Goal: Check status: Check status

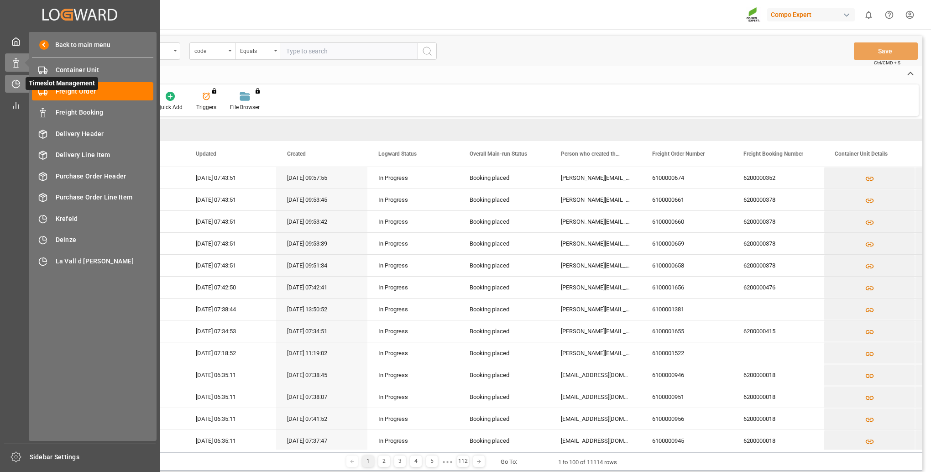
click at [22, 91] on div "Timeslot Management Timeslot Management" at bounding box center [80, 84] width 150 height 18
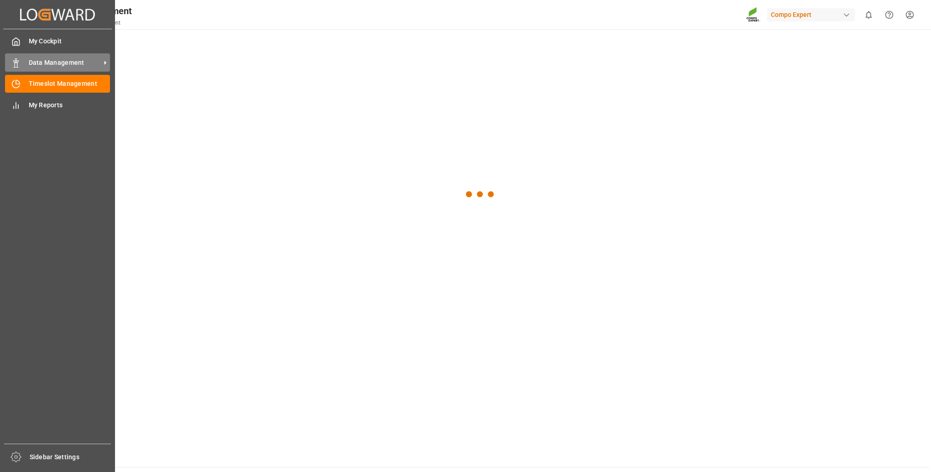
click at [39, 63] on span "Data Management" at bounding box center [65, 63] width 72 height 10
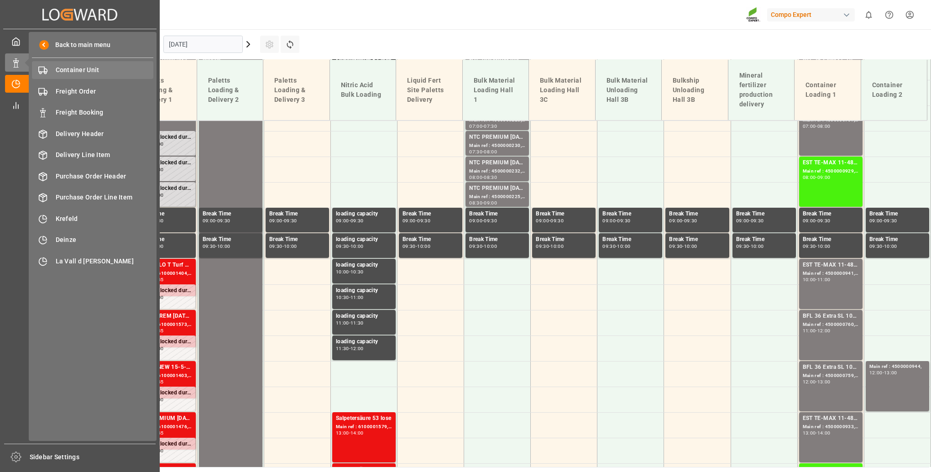
scroll to position [381, 0]
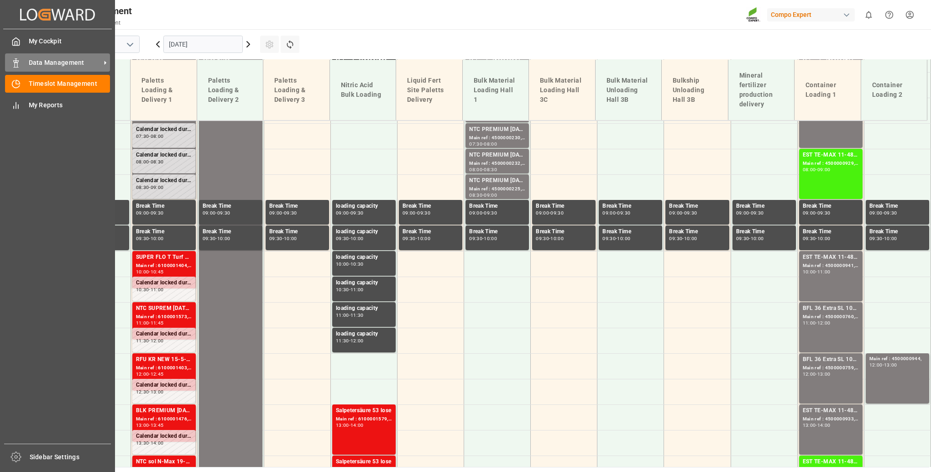
click at [12, 68] on div "Data Management Data Management" at bounding box center [57, 62] width 105 height 18
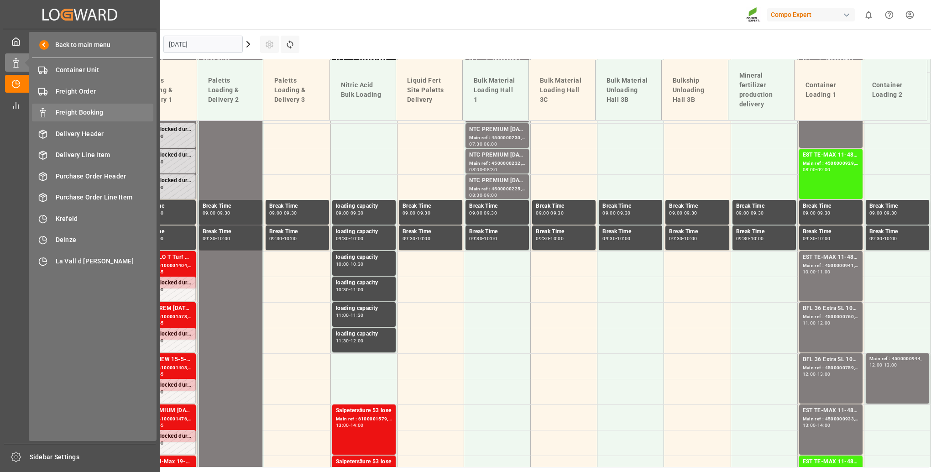
click at [95, 115] on span "Freight Booking" at bounding box center [105, 113] width 98 height 10
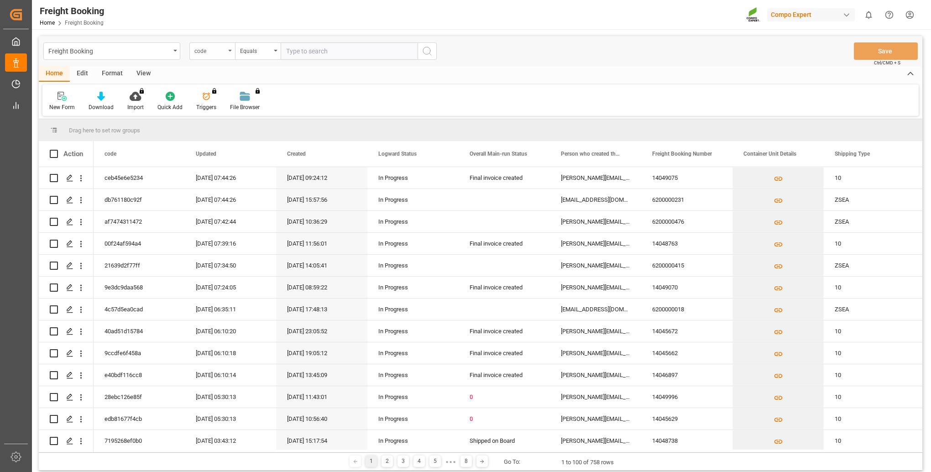
click at [224, 52] on div "code" at bounding box center [209, 50] width 31 height 10
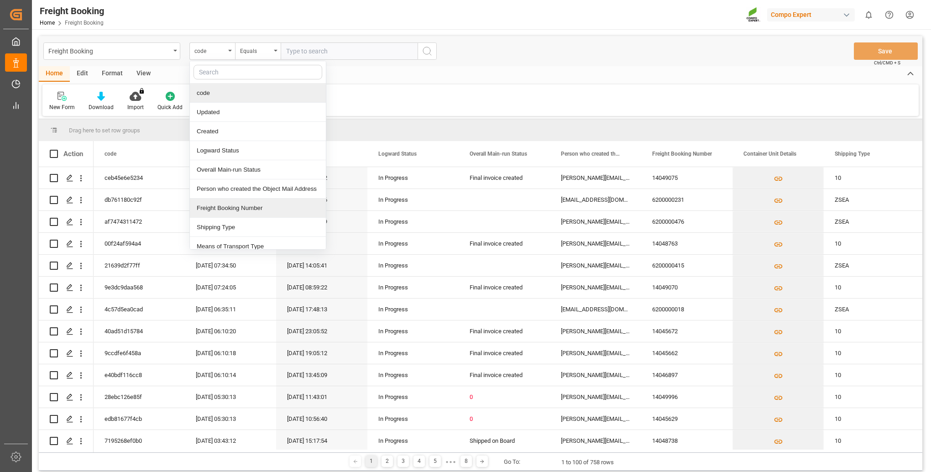
click at [238, 211] on div "Freight Booking Number" at bounding box center [258, 207] width 136 height 19
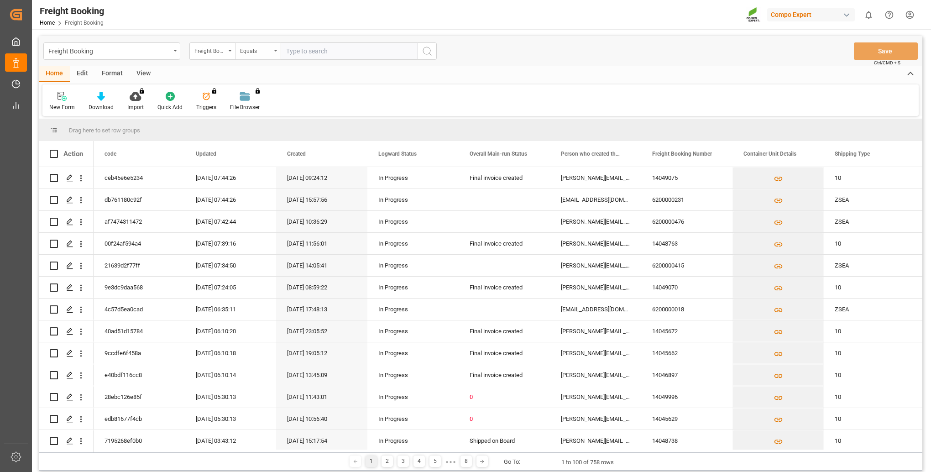
click at [266, 52] on div "Equals" at bounding box center [255, 50] width 31 height 10
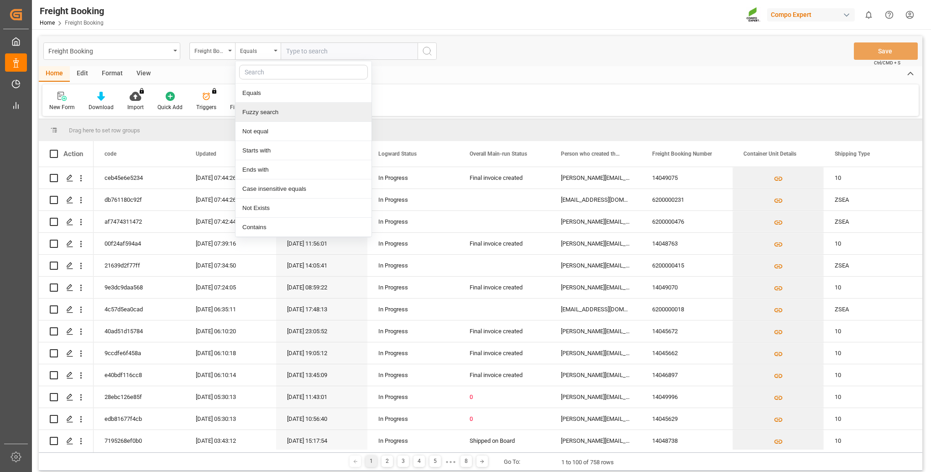
click at [270, 112] on div "Fuzzy search" at bounding box center [303, 112] width 136 height 19
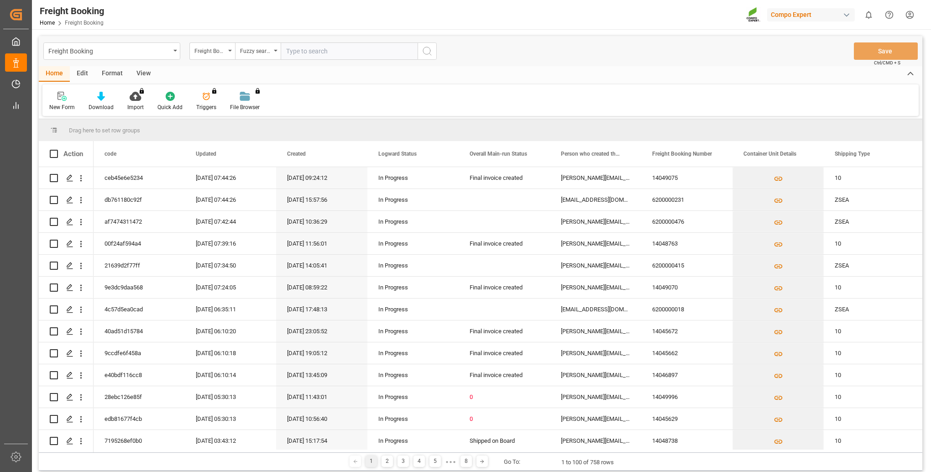
click at [309, 52] on input "text" at bounding box center [349, 50] width 137 height 17
paste input "6200000415"
type input "6200000415"
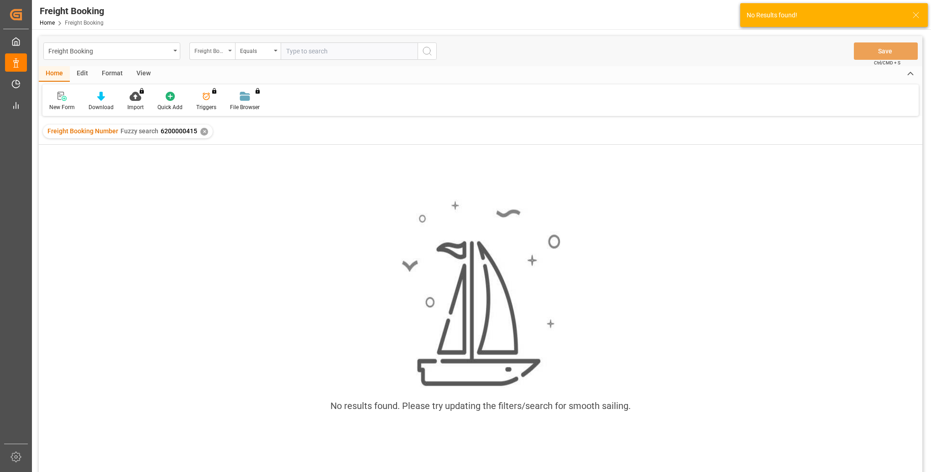
click at [229, 50] on icon "open menu" at bounding box center [230, 51] width 4 height 2
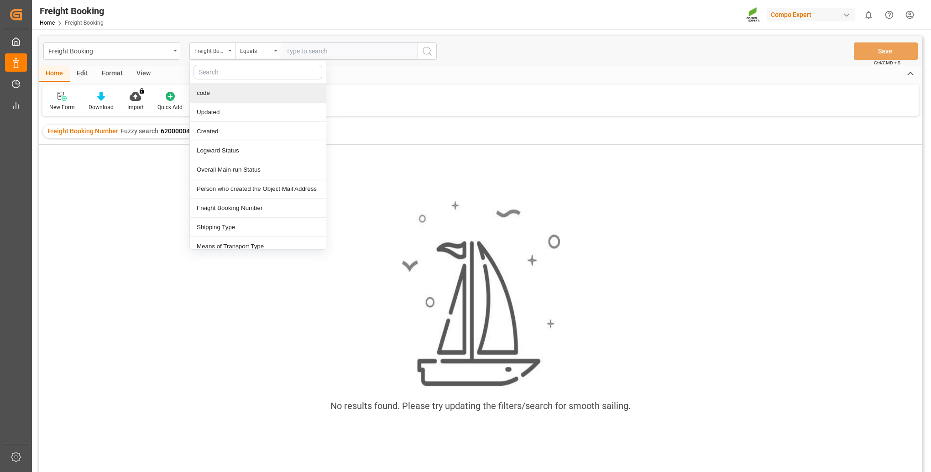
click at [96, 141] on div "Freight Booking Number Fuzzy search 6200000415 ✕" at bounding box center [480, 132] width 883 height 26
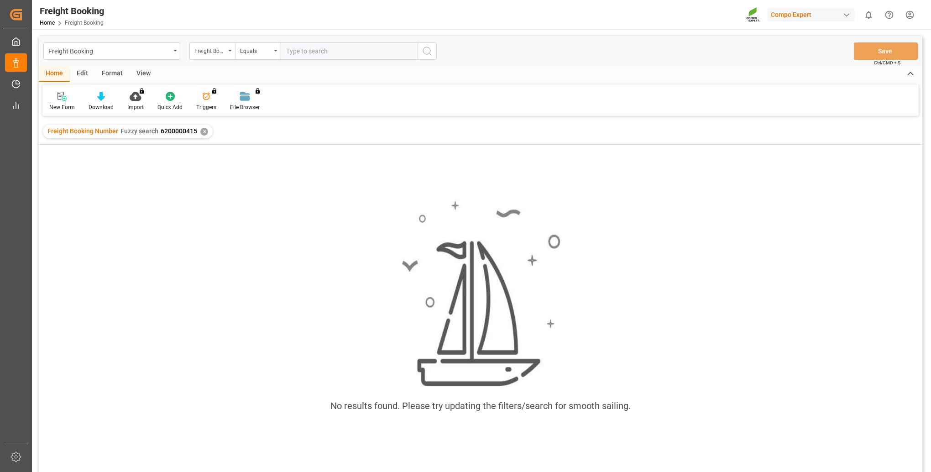
click at [201, 130] on div "✕" at bounding box center [204, 132] width 8 height 8
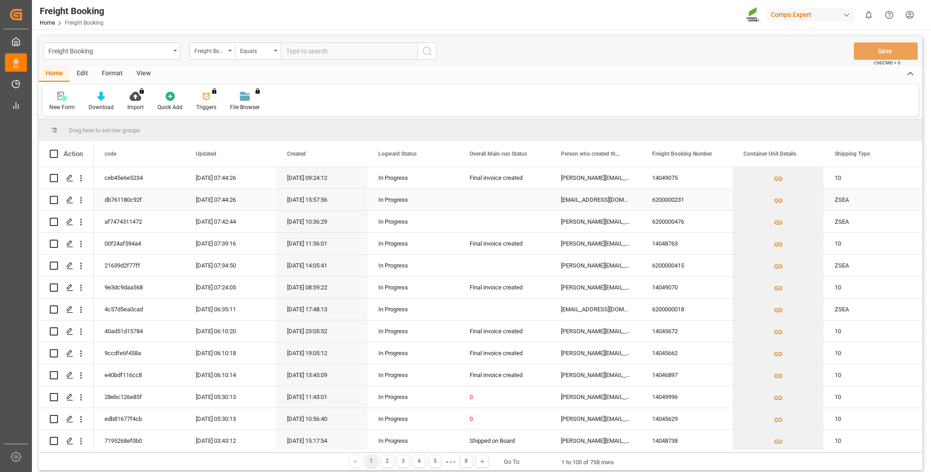
click at [674, 200] on div "6200000231" at bounding box center [686, 199] width 91 height 21
click at [82, 203] on icon "open menu" at bounding box center [81, 200] width 10 height 10
click at [146, 224] on span "Open in new tab" at bounding box center [140, 219] width 83 height 10
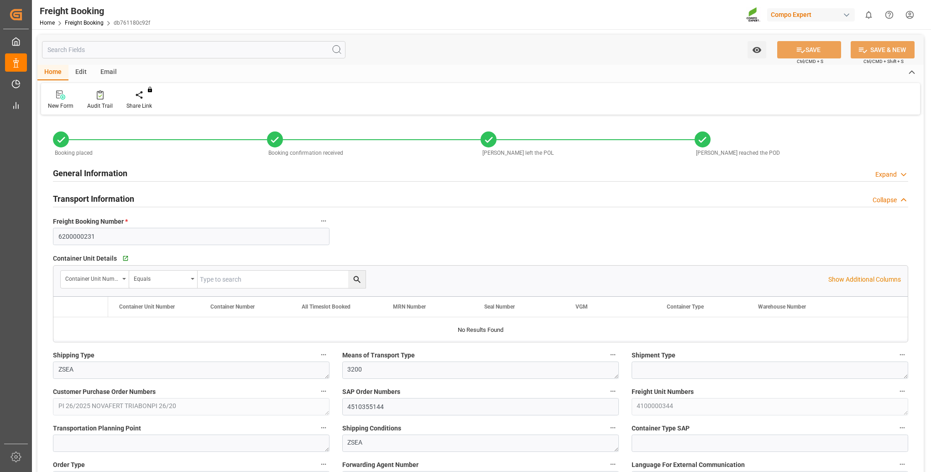
type input "Maersk"
type input "Maersk Line AS"
type input "9628180"
type input "BEANR"
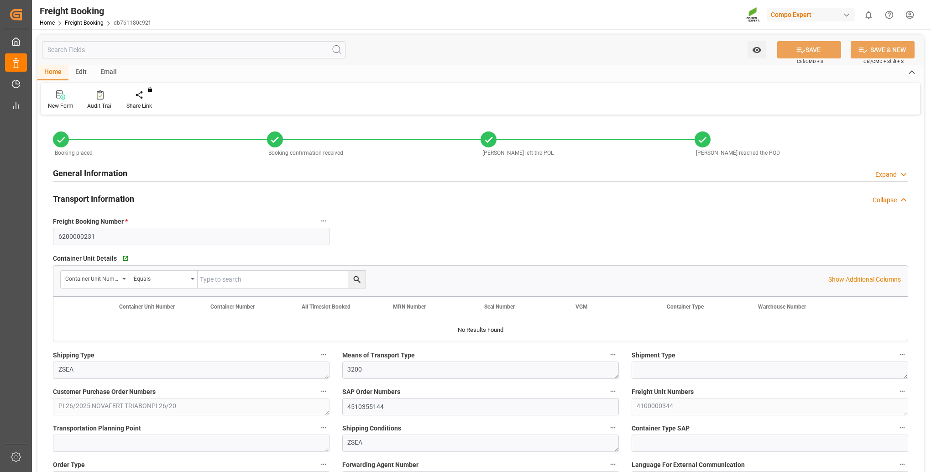
type input "TRIZM"
type input "0"
type input "5197.5"
type input "07.08.2025 01:00"
type input "14.08.2025 01:00"
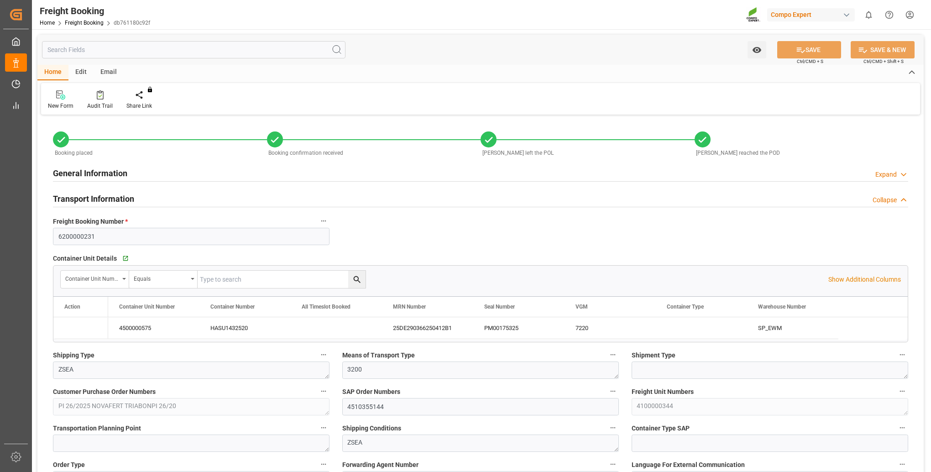
type input "30.08.2025 00:00"
type input "15.08.2025 00:00"
type input "29.08.2025 05:00"
type input "15.08.2025"
type input "27.08.2025"
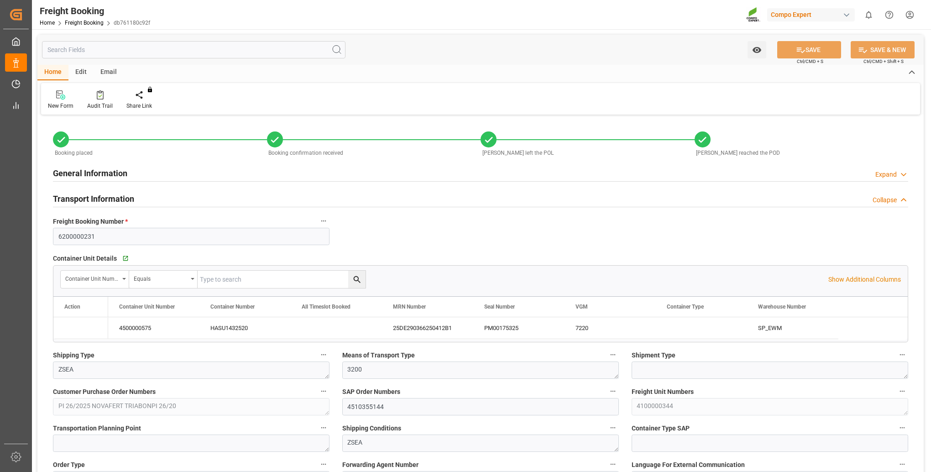
type input "14.07.2025 15:57"
type input "14.07.2025 16:01"
type input "28.07.2025 07:17"
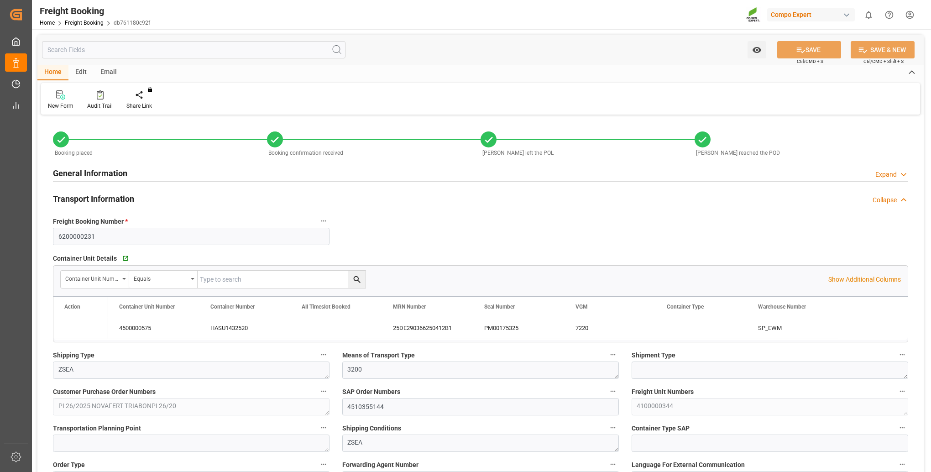
type input "08.08.2025 08:54"
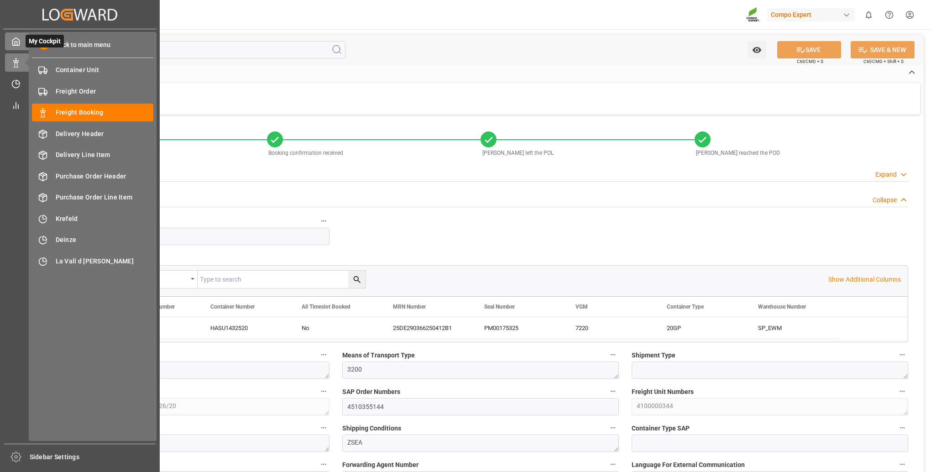
click at [22, 47] on div "My Cockpit My Cockpit" at bounding box center [80, 41] width 150 height 18
